Goal: Information Seeking & Learning: Learn about a topic

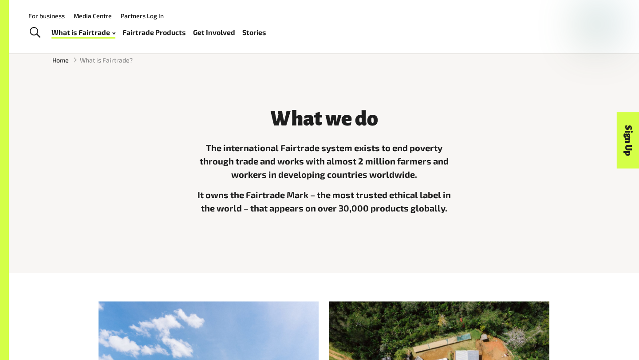
scroll to position [111, 0]
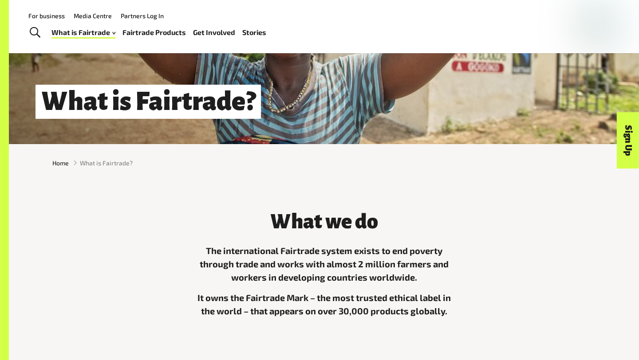
click at [116, 157] on div "Home What is Fairtrade?" at bounding box center [324, 163] width 630 height 24
click at [122, 165] on span "What is Fairtrade?" at bounding box center [106, 162] width 53 height 9
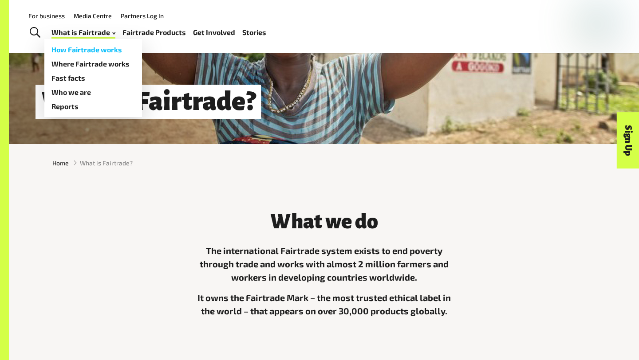
click at [118, 47] on link "How Fairtrade works" at bounding box center [93, 50] width 98 height 14
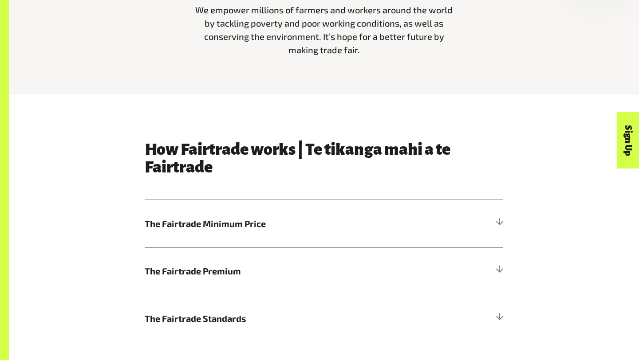
scroll to position [375, 0]
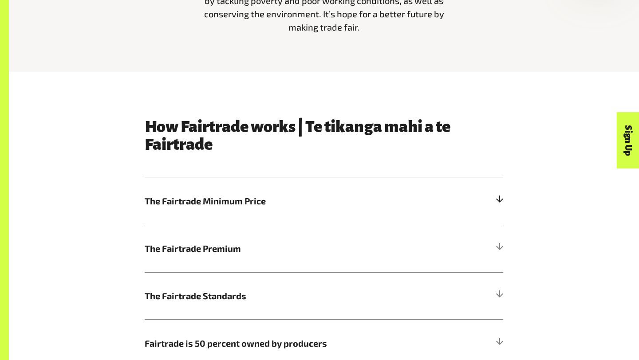
click at [297, 211] on h5 "The Fairtrade Minimum Price" at bounding box center [324, 200] width 358 height 47
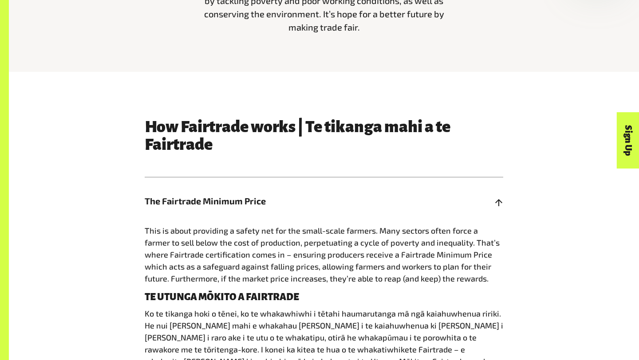
click at [294, 212] on h5 "The Fairtrade Minimum Price" at bounding box center [324, 200] width 358 height 47
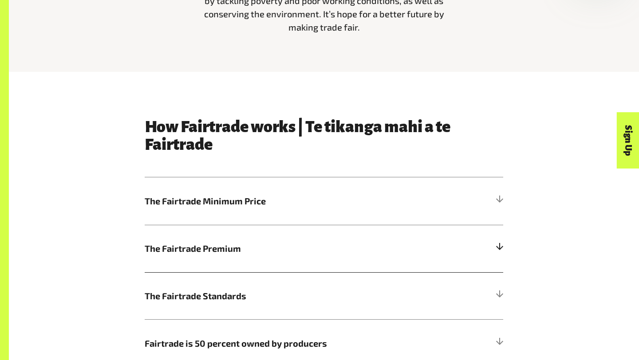
click at [199, 254] on span "The Fairtrade Premium" at bounding box center [279, 248] width 269 height 13
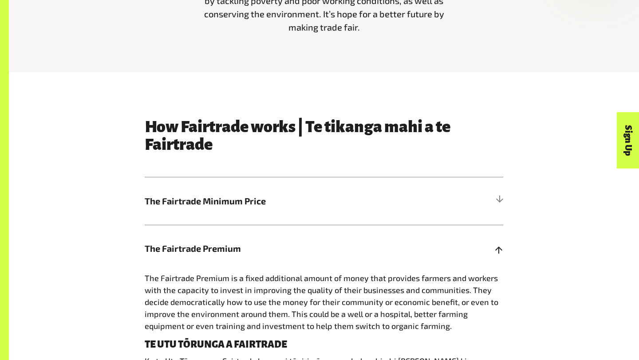
click at [199, 254] on span "The Fairtrade Premium" at bounding box center [279, 248] width 269 height 13
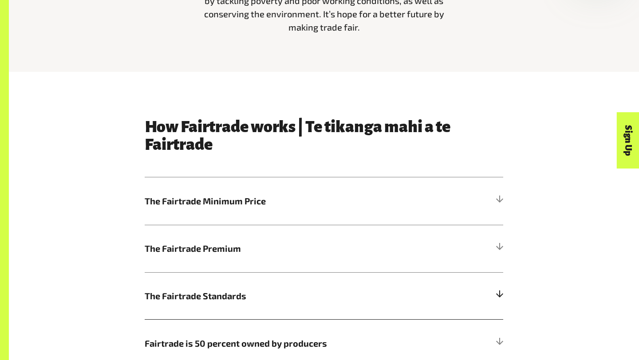
click at [221, 290] on span "The Fairtrade Standards" at bounding box center [279, 295] width 269 height 13
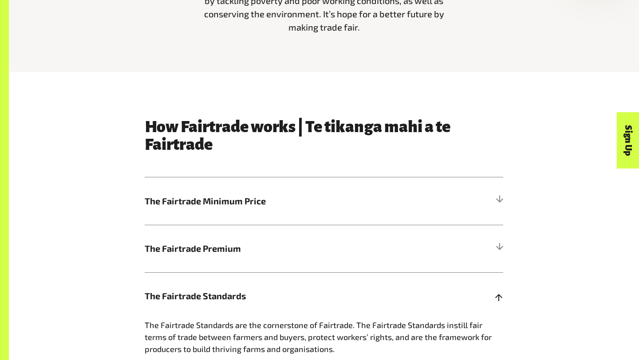
click at [221, 290] on span "The Fairtrade Standards" at bounding box center [279, 295] width 269 height 13
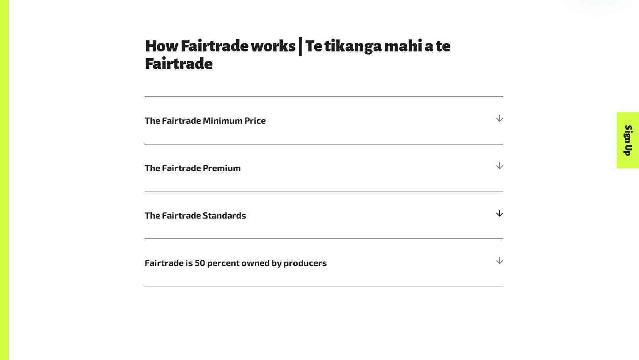
scroll to position [463, 0]
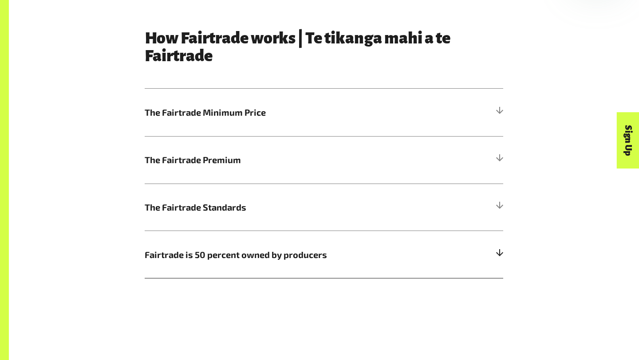
click at [329, 248] on span "Fairtrade is 50 percent owned by producers" at bounding box center [279, 254] width 269 height 13
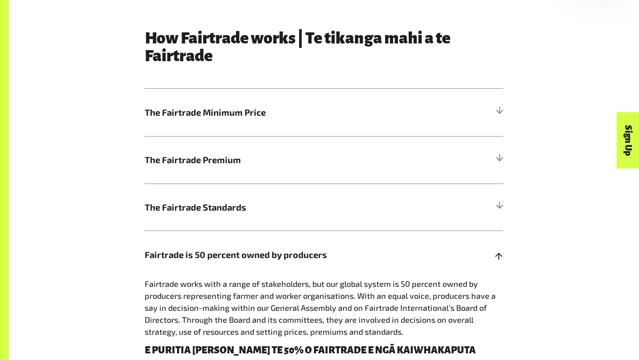
click at [328, 249] on span "Fairtrade is 50 percent owned by producers" at bounding box center [279, 254] width 269 height 13
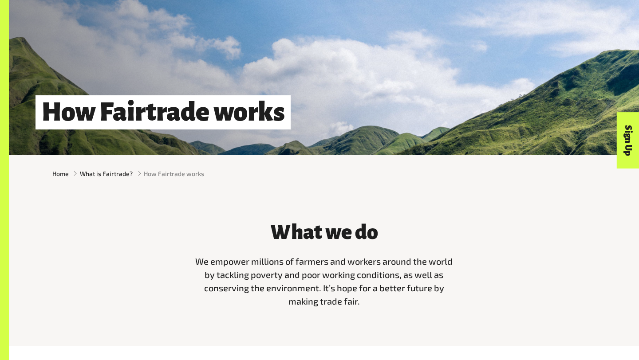
scroll to position [159, 0]
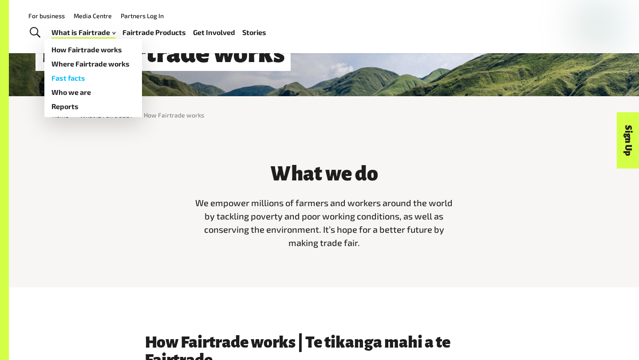
click at [106, 75] on link "Fast facts" at bounding box center [93, 78] width 98 height 14
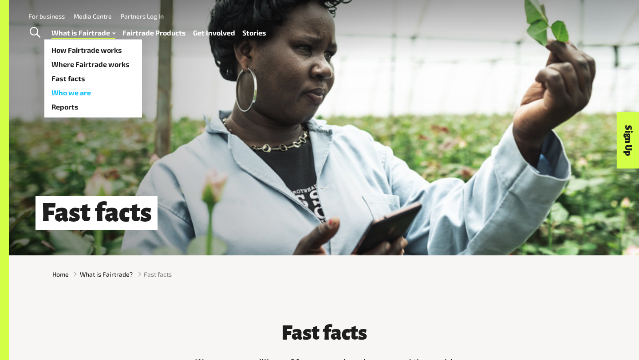
click at [116, 90] on link "Who we are" at bounding box center [93, 93] width 98 height 14
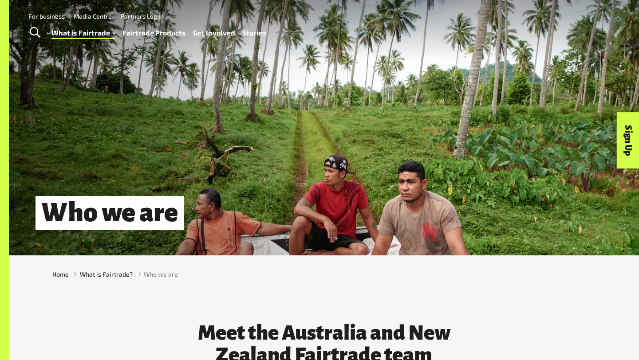
click at [308, 279] on div "Home What is Fairtrade? Who we are" at bounding box center [324, 275] width 630 height 24
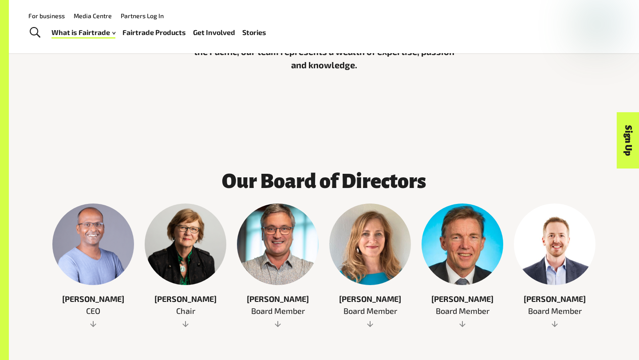
scroll to position [344, 0]
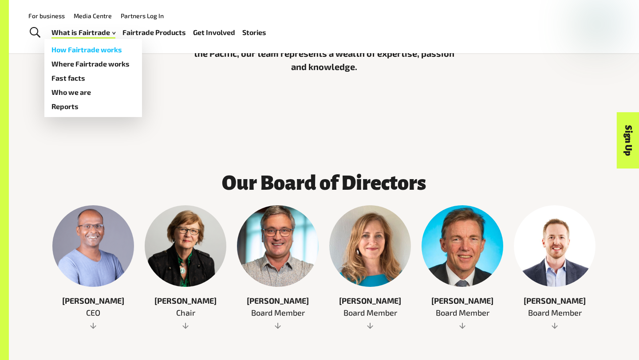
click at [93, 55] on link "How Fairtrade works" at bounding box center [93, 50] width 98 height 14
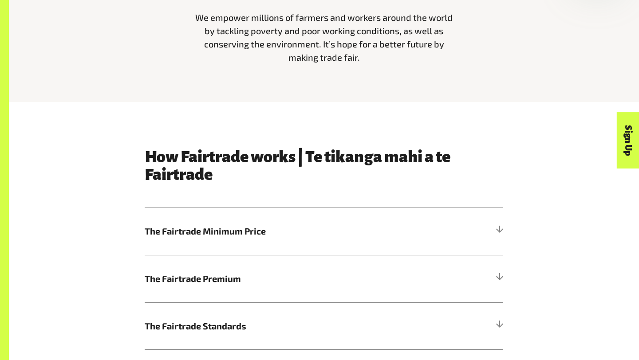
scroll to position [427, 0]
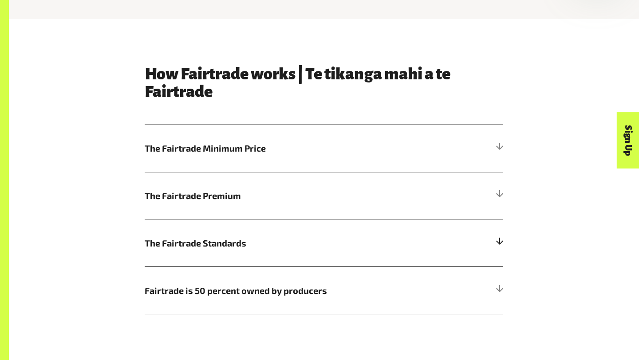
click at [236, 255] on h5 "The Fairtrade Standards" at bounding box center [324, 243] width 358 height 47
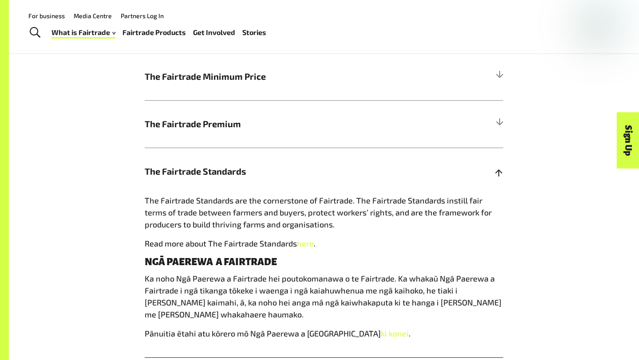
scroll to position [418, 0]
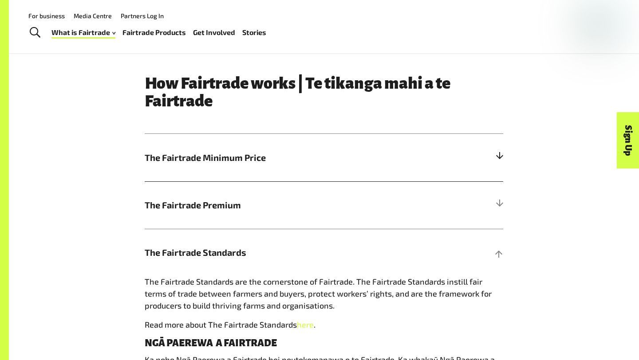
click at [241, 158] on span "The Fairtrade Minimum Price" at bounding box center [279, 157] width 269 height 13
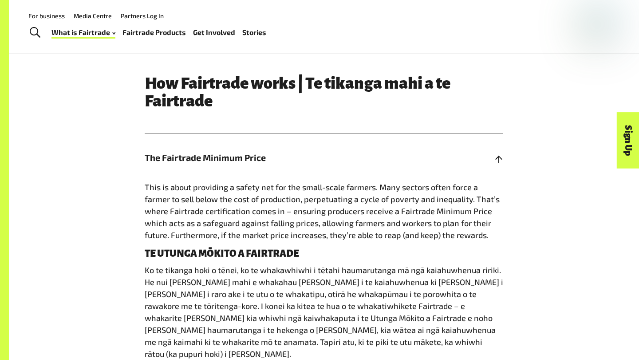
click at [241, 158] on span "The Fairtrade Minimum Price" at bounding box center [279, 157] width 269 height 13
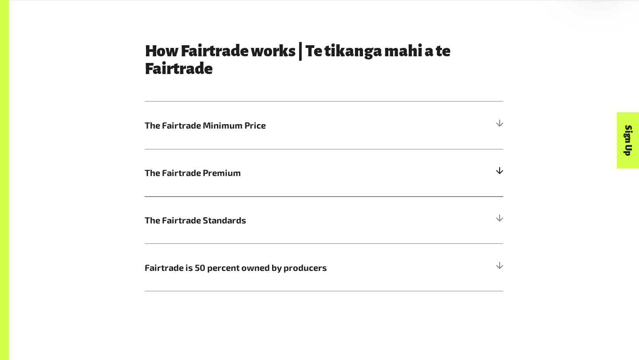
scroll to position [463, 0]
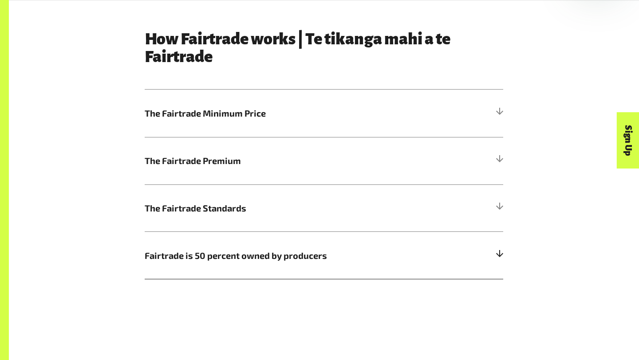
click at [252, 255] on span "Fairtrade is 50 percent owned by producers" at bounding box center [279, 255] width 269 height 13
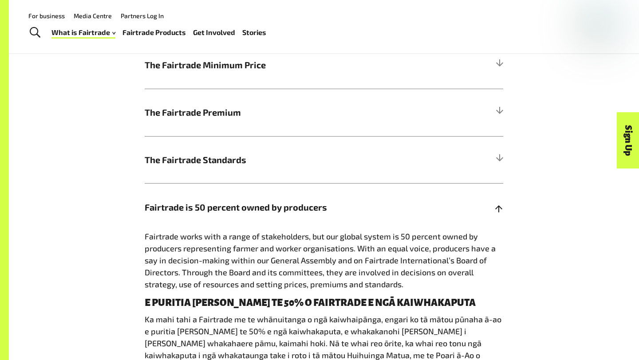
scroll to position [505, 0]
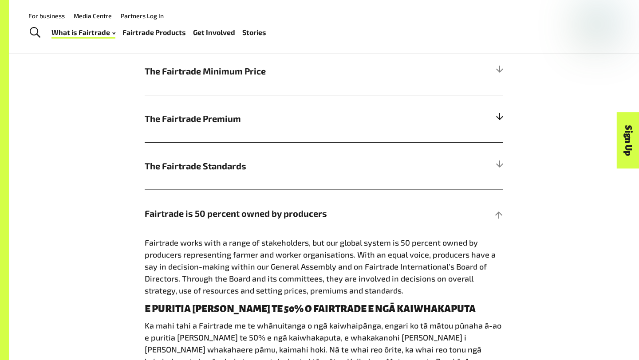
click at [272, 132] on h5 "The Fairtrade Premium" at bounding box center [324, 118] width 358 height 47
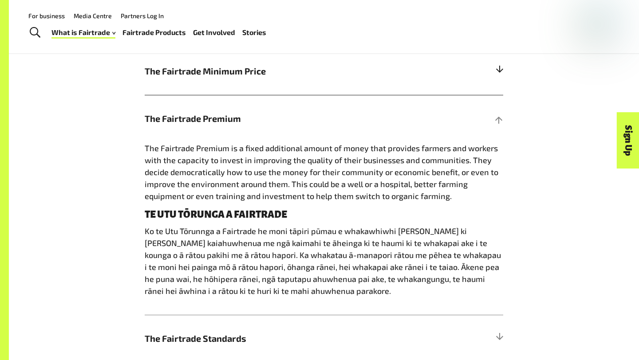
click at [243, 77] on span "The Fairtrade Minimum Price" at bounding box center [279, 70] width 269 height 13
